Goal: Information Seeking & Learning: Learn about a topic

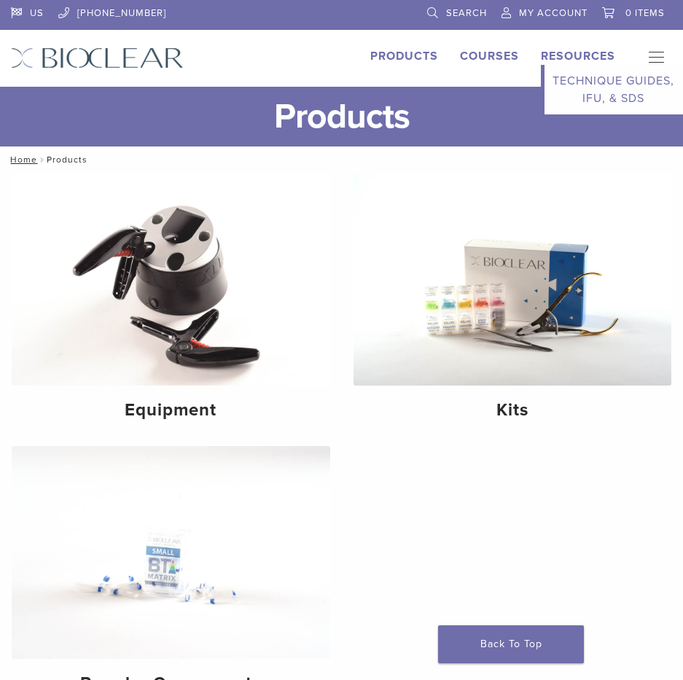
click at [554, 60] on link "Resources" at bounding box center [578, 56] width 74 height 15
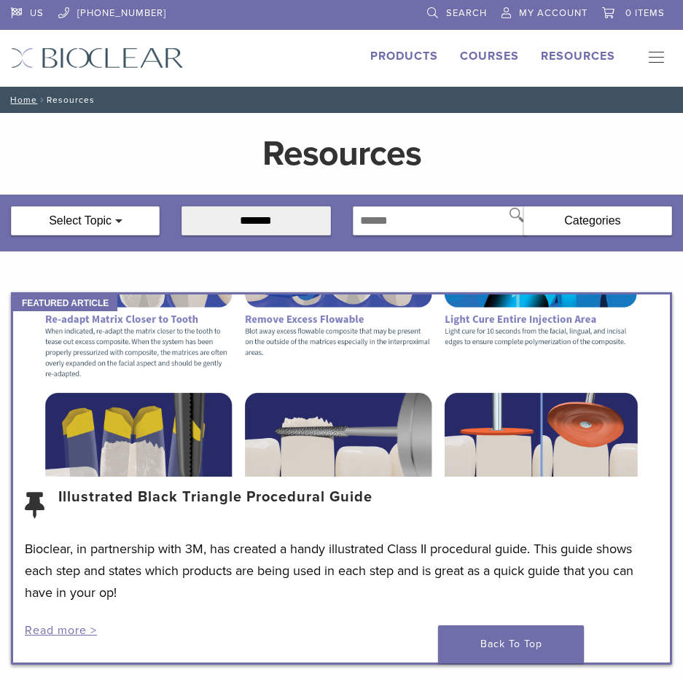
click at [158, 492] on link "Illustrated Black Triangle Procedural Guide" at bounding box center [215, 505] width 314 height 35
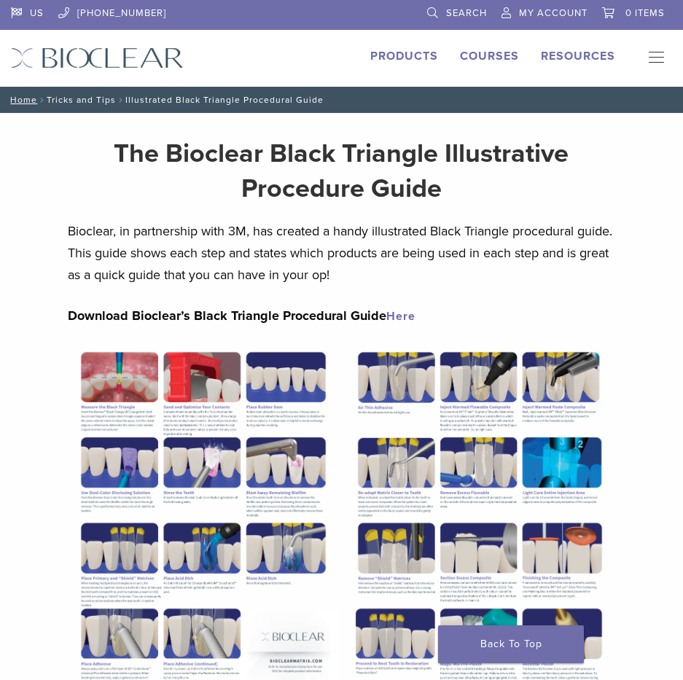
click at [98, 101] on link "Tricks and Tips" at bounding box center [81, 100] width 69 height 10
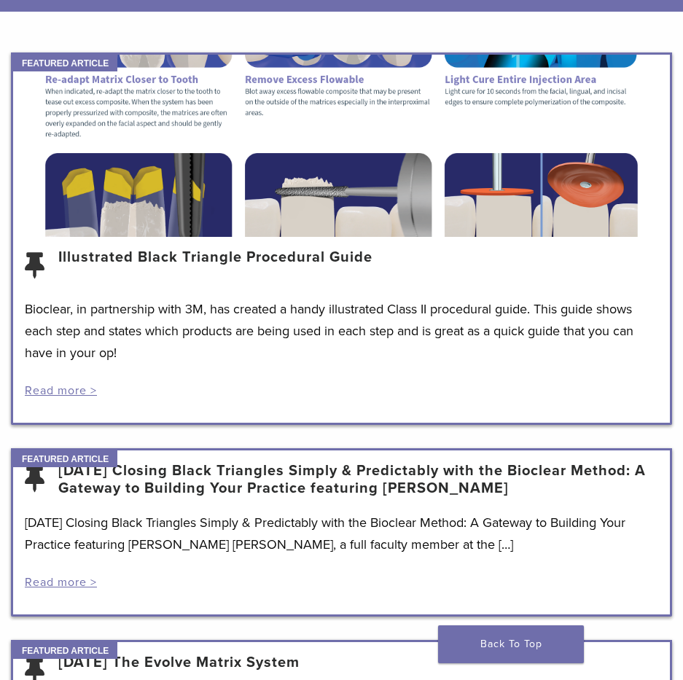
scroll to position [97, 0]
